Goal: Transaction & Acquisition: Purchase product/service

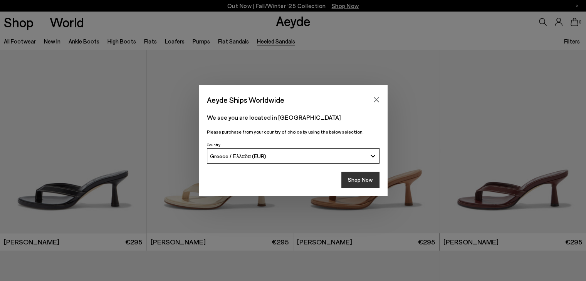
click at [353, 185] on button "Shop Now" at bounding box center [360, 180] width 38 height 16
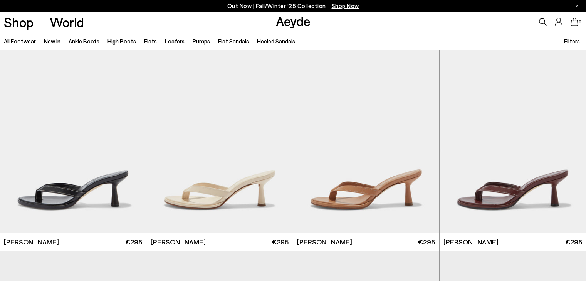
click at [196, 40] on link "Pumps" at bounding box center [201, 41] width 17 height 7
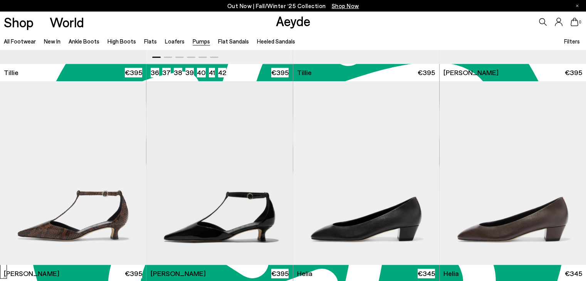
scroll to position [462, 0]
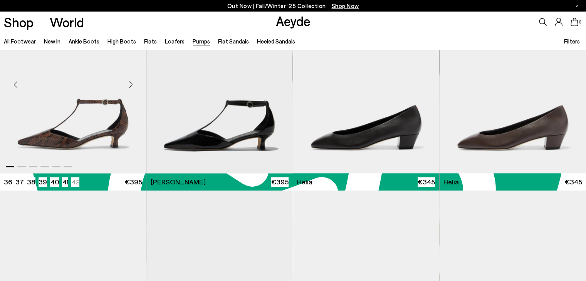
click at [128, 85] on div "Next slide" at bounding box center [130, 84] width 23 height 23
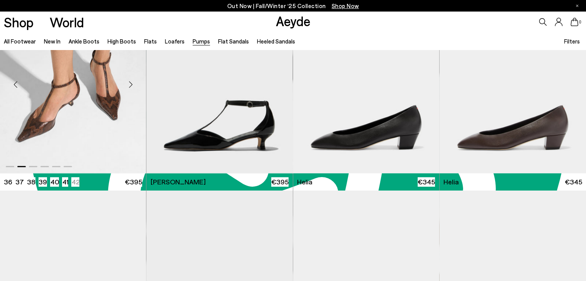
click at [128, 85] on div "Next slide" at bounding box center [130, 84] width 23 height 23
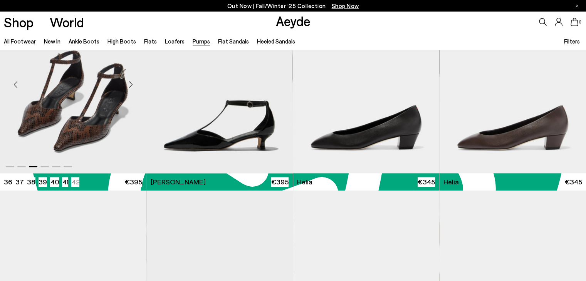
click at [128, 85] on div "Next slide" at bounding box center [130, 84] width 23 height 23
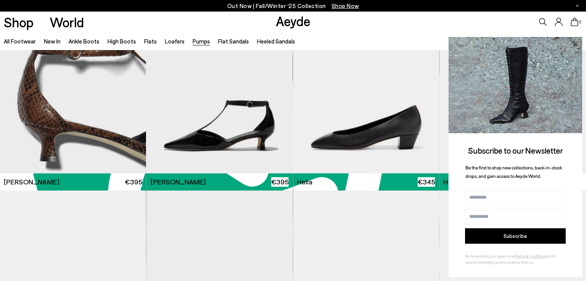
click at [575, 44] on icon at bounding box center [575, 44] width 10 height 10
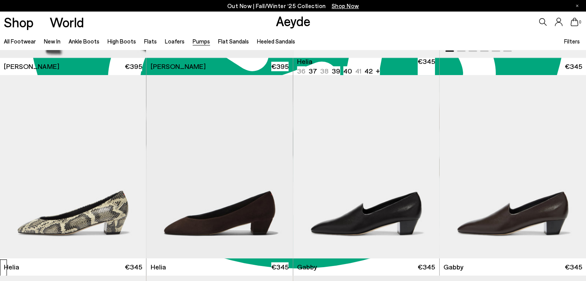
scroll to position [424, 0]
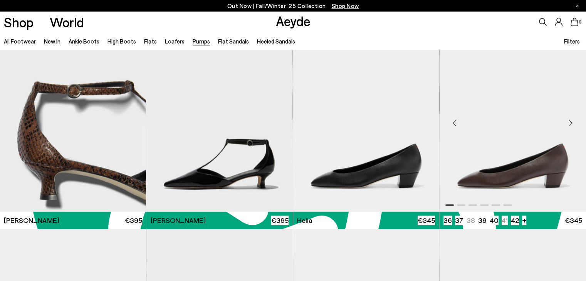
click at [571, 126] on div "Next slide" at bounding box center [570, 122] width 23 height 23
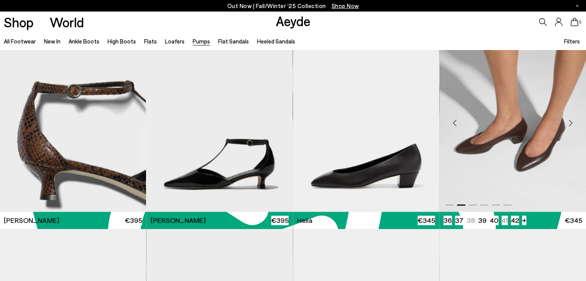
click at [571, 126] on div "Next slide" at bounding box center [570, 122] width 23 height 23
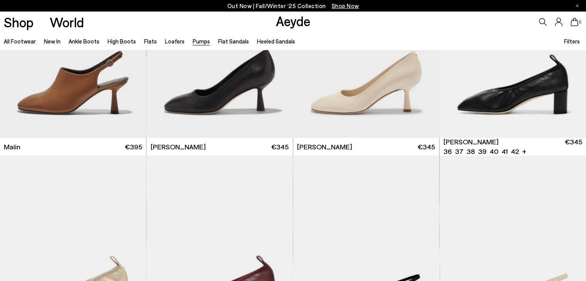
scroll to position [1695, 0]
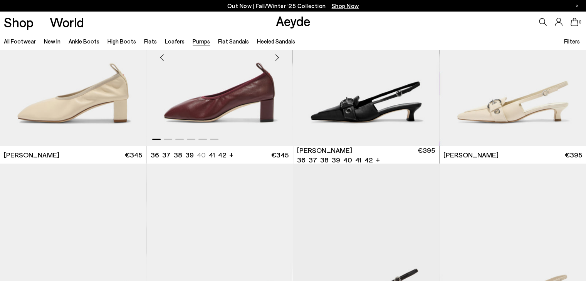
scroll to position [1618, 0]
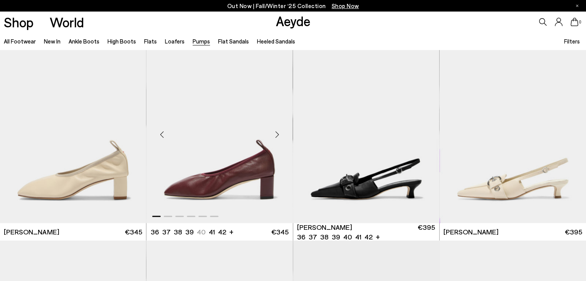
click at [276, 135] on div "Next slide" at bounding box center [277, 134] width 23 height 23
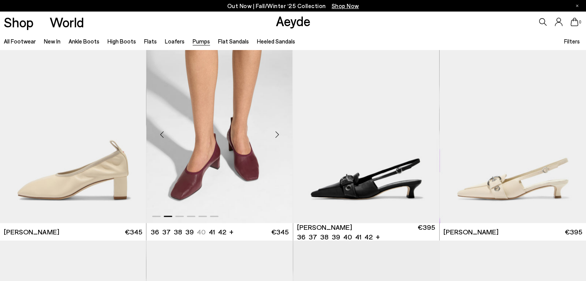
click at [276, 135] on div "Next slide" at bounding box center [277, 134] width 23 height 23
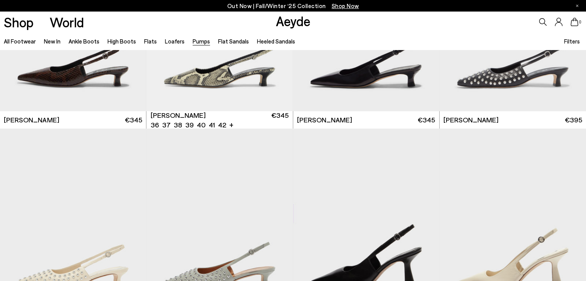
scroll to position [2850, 0]
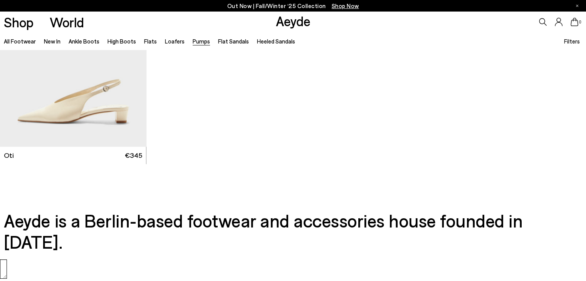
scroll to position [3775, 0]
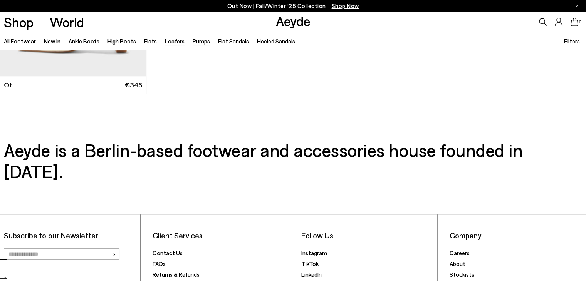
click at [176, 41] on link "Loafers" at bounding box center [175, 41] width 20 height 7
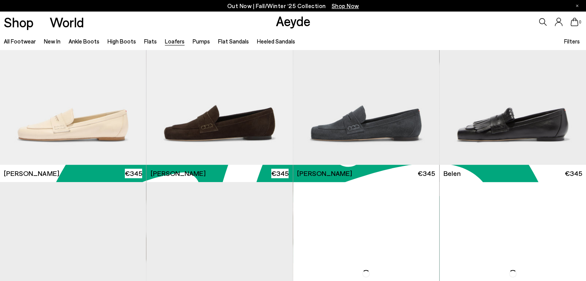
scroll to position [501, 0]
